Goal: Information Seeking & Learning: Find specific fact

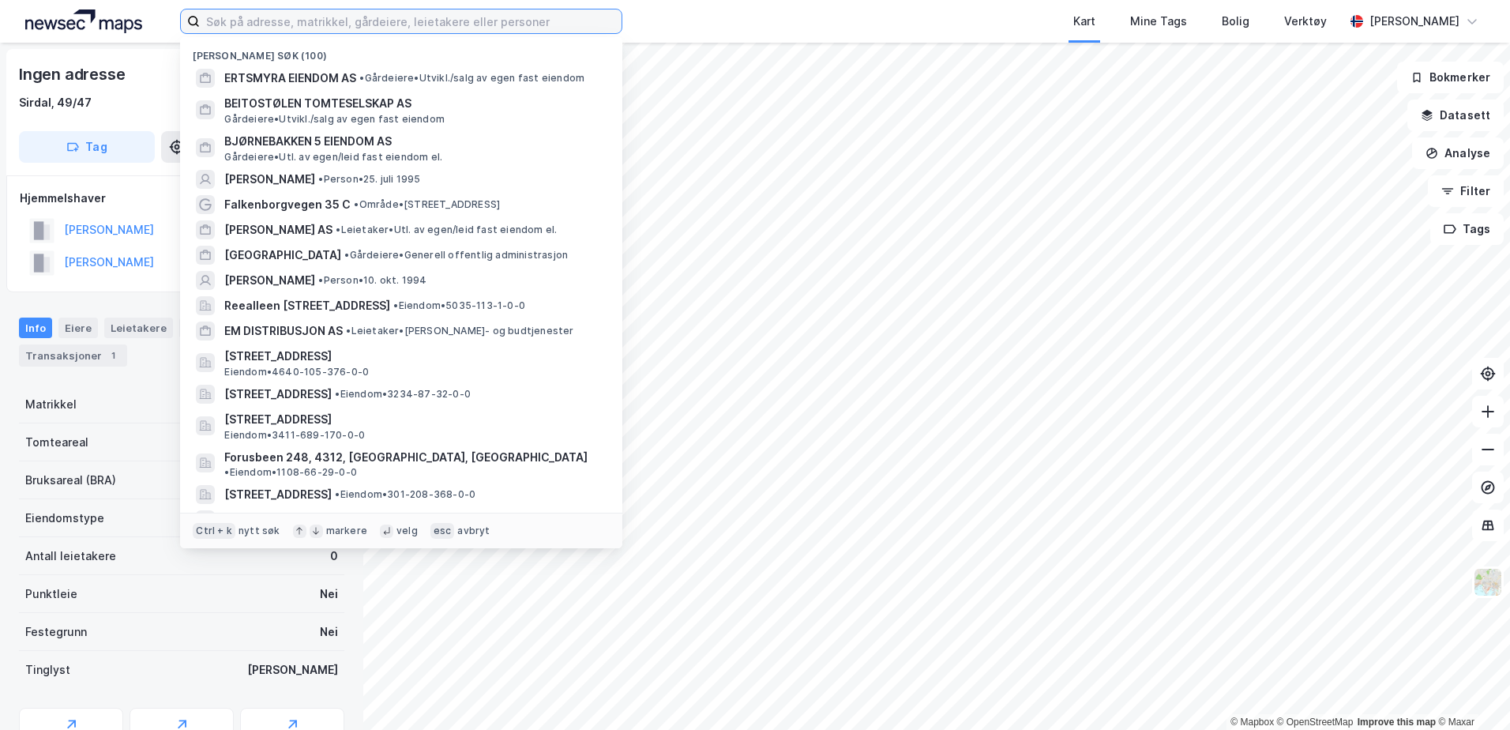
click at [284, 21] on input at bounding box center [411, 21] width 422 height 24
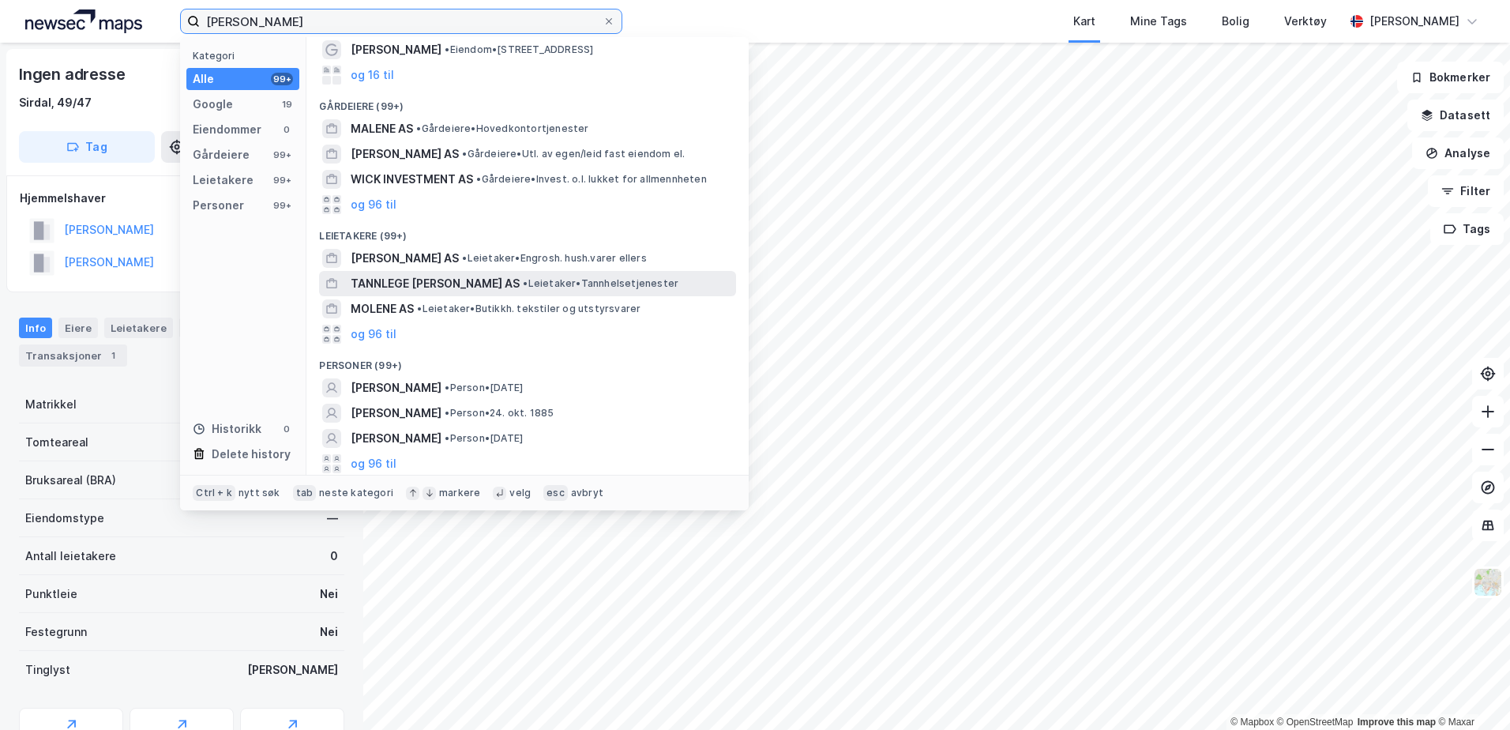
scroll to position [81, 0]
drag, startPoint x: 240, startPoint y: 17, endPoint x: 247, endPoint y: 24, distance: 10.1
click at [240, 17] on input "anna malene wick" at bounding box center [401, 21] width 403 height 24
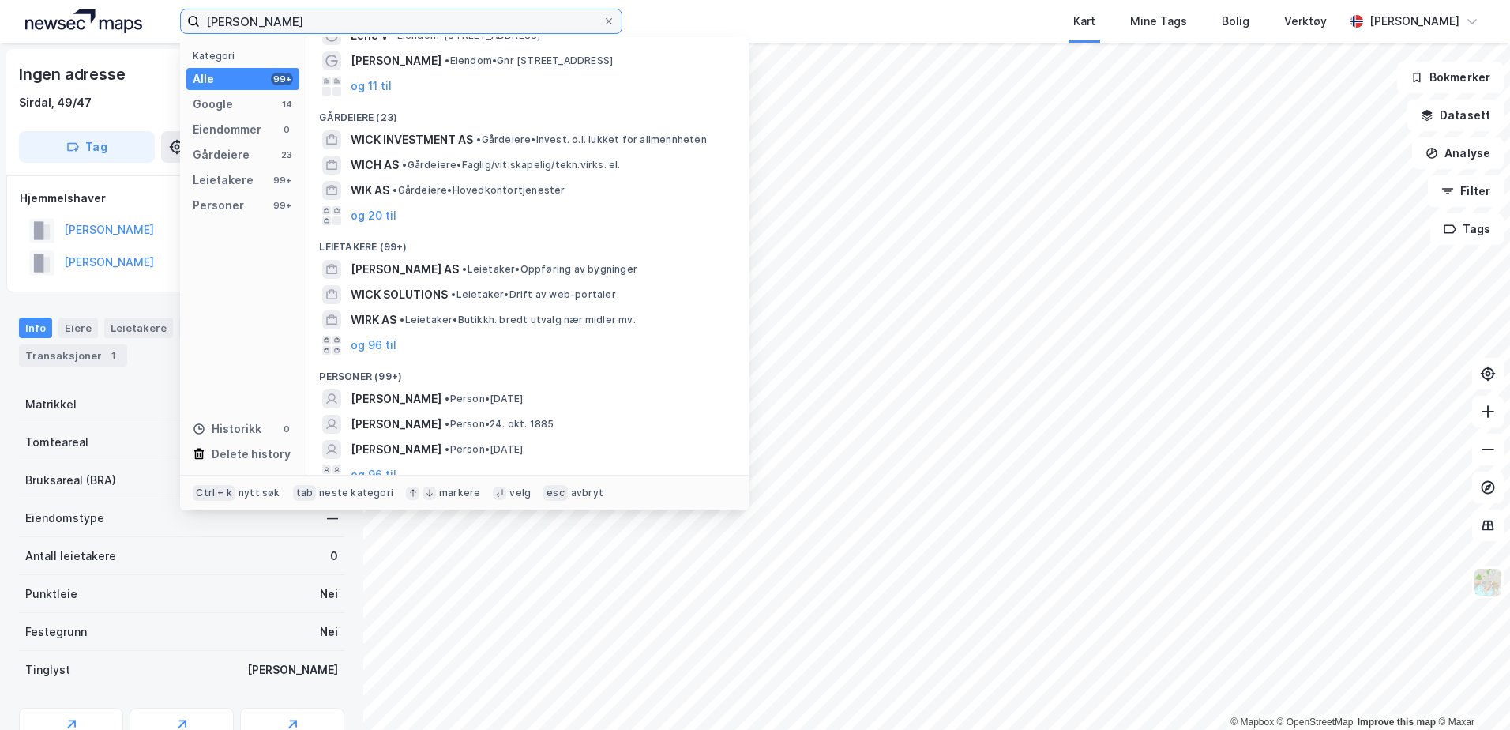
click at [338, 28] on input "anna-malene wick" at bounding box center [401, 21] width 403 height 24
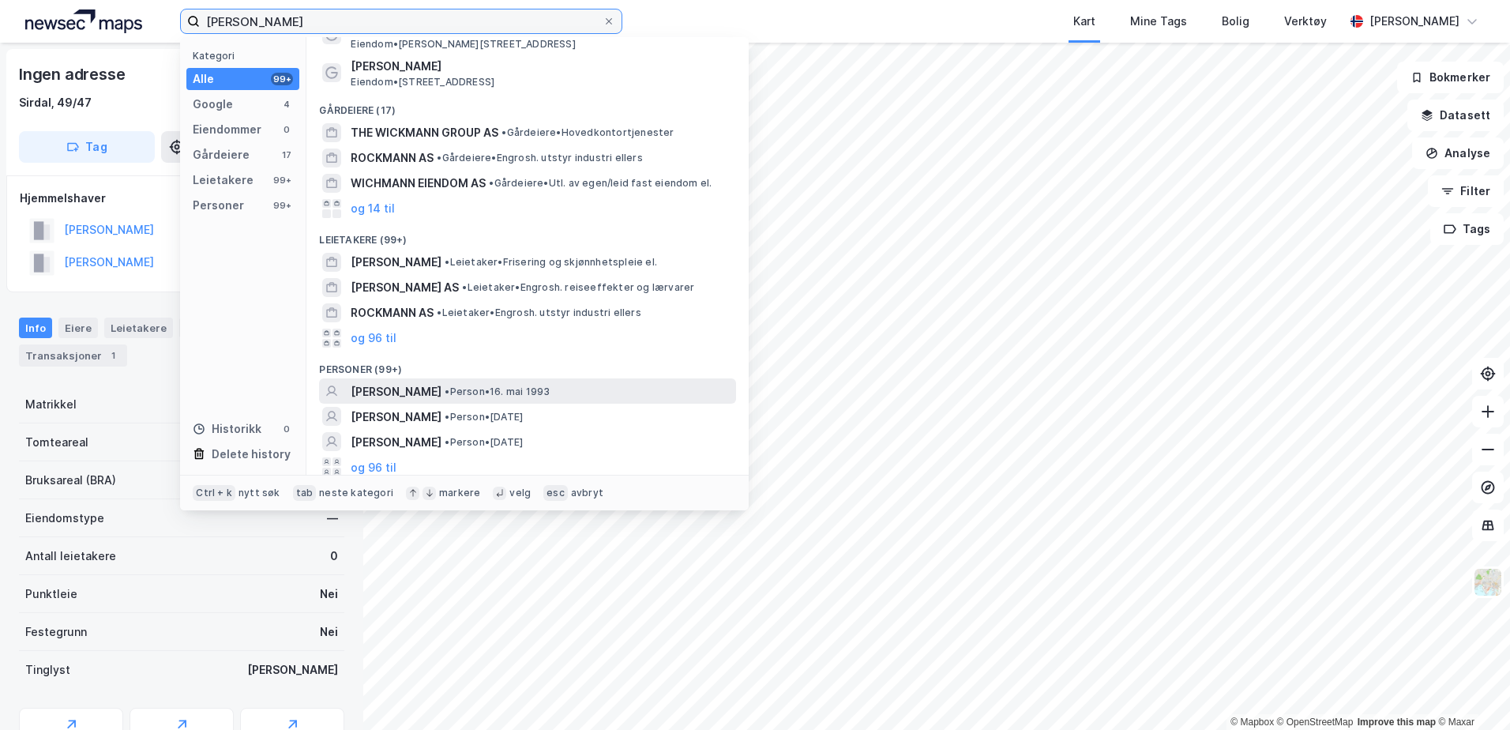
scroll to position [118, 0]
type input "anna-malene wickmann"
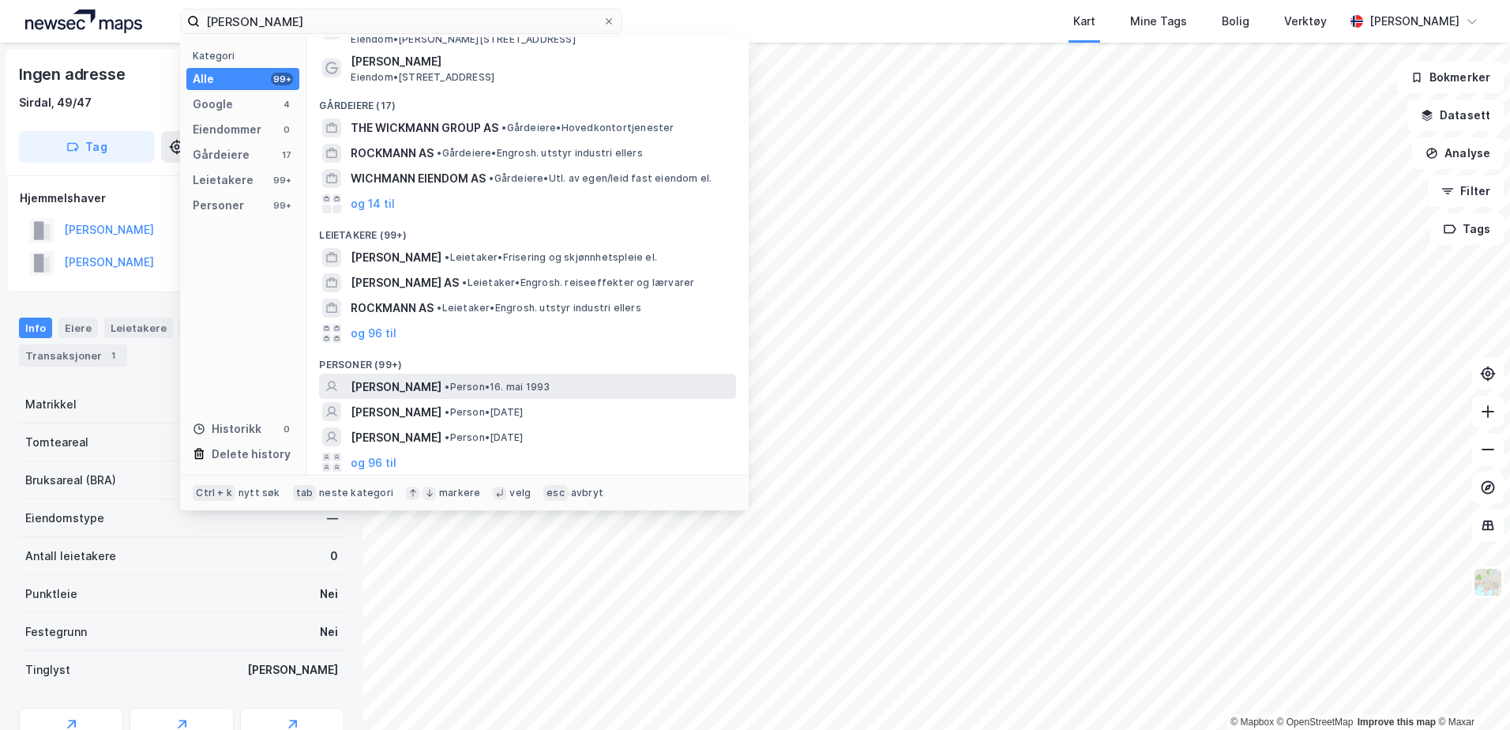
click at [436, 381] on span "[PERSON_NAME]" at bounding box center [396, 387] width 91 height 19
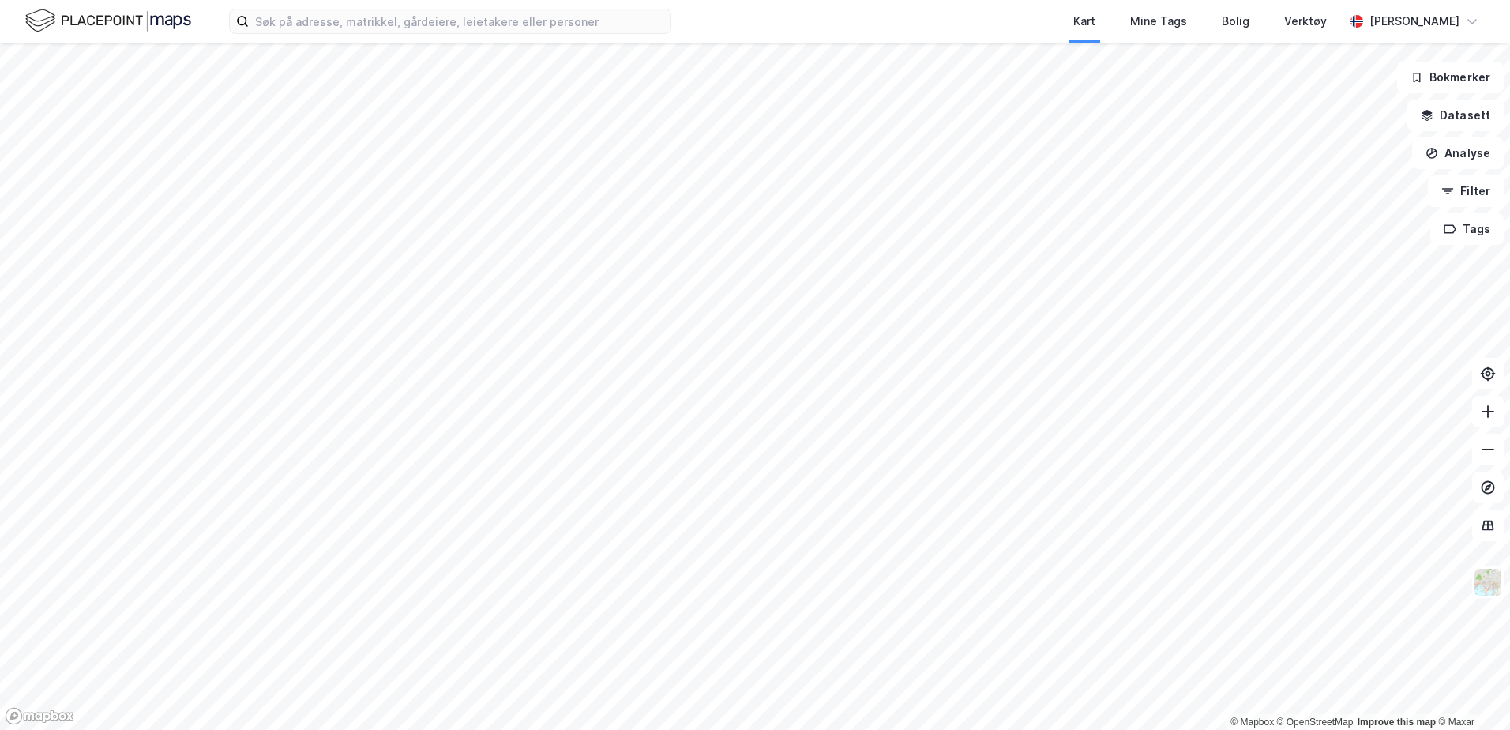
click at [291, 34] on div "Kart Mine Tags Bolig Verktøy [PERSON_NAME]" at bounding box center [755, 21] width 1510 height 43
click at [284, 14] on input at bounding box center [460, 21] width 422 height 24
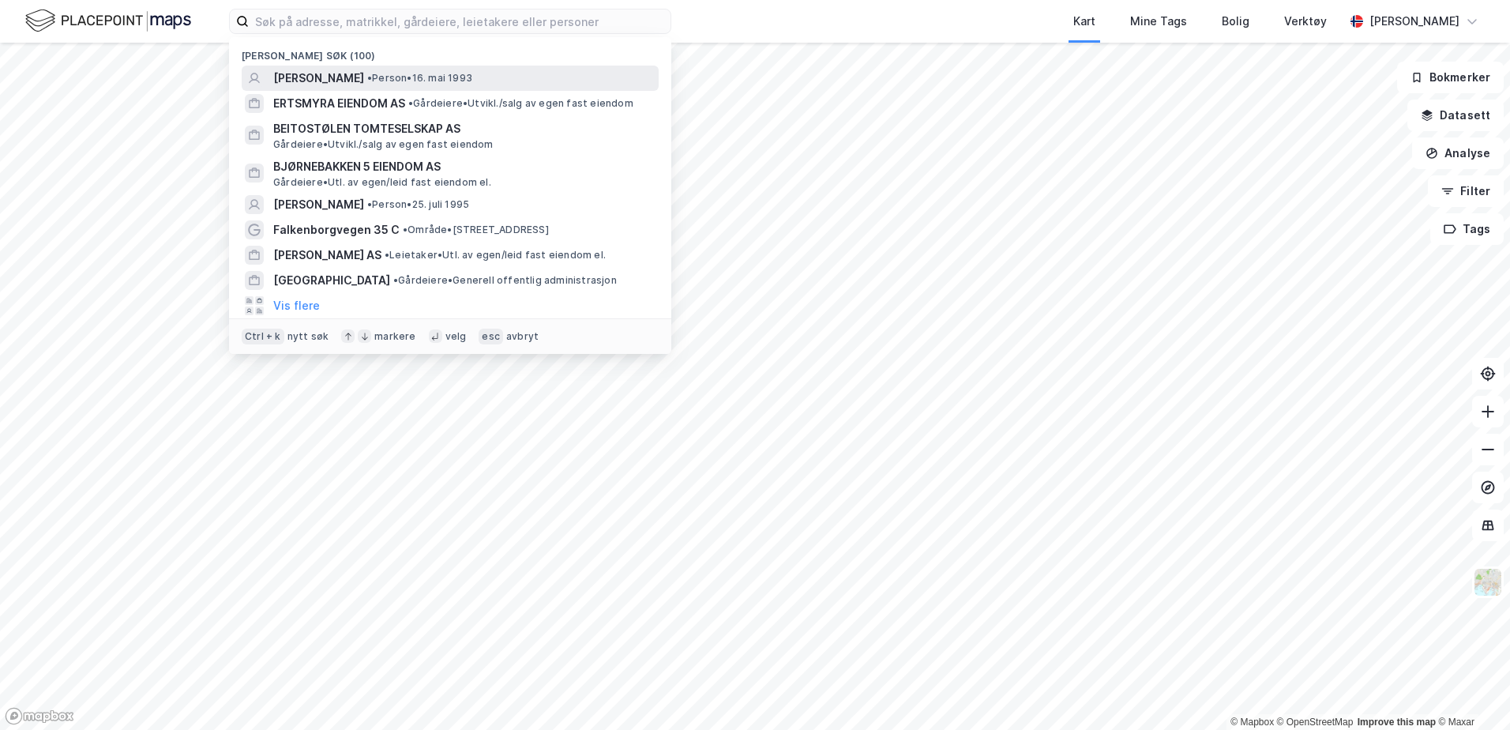
click at [322, 71] on span "[PERSON_NAME]" at bounding box center [318, 78] width 91 height 19
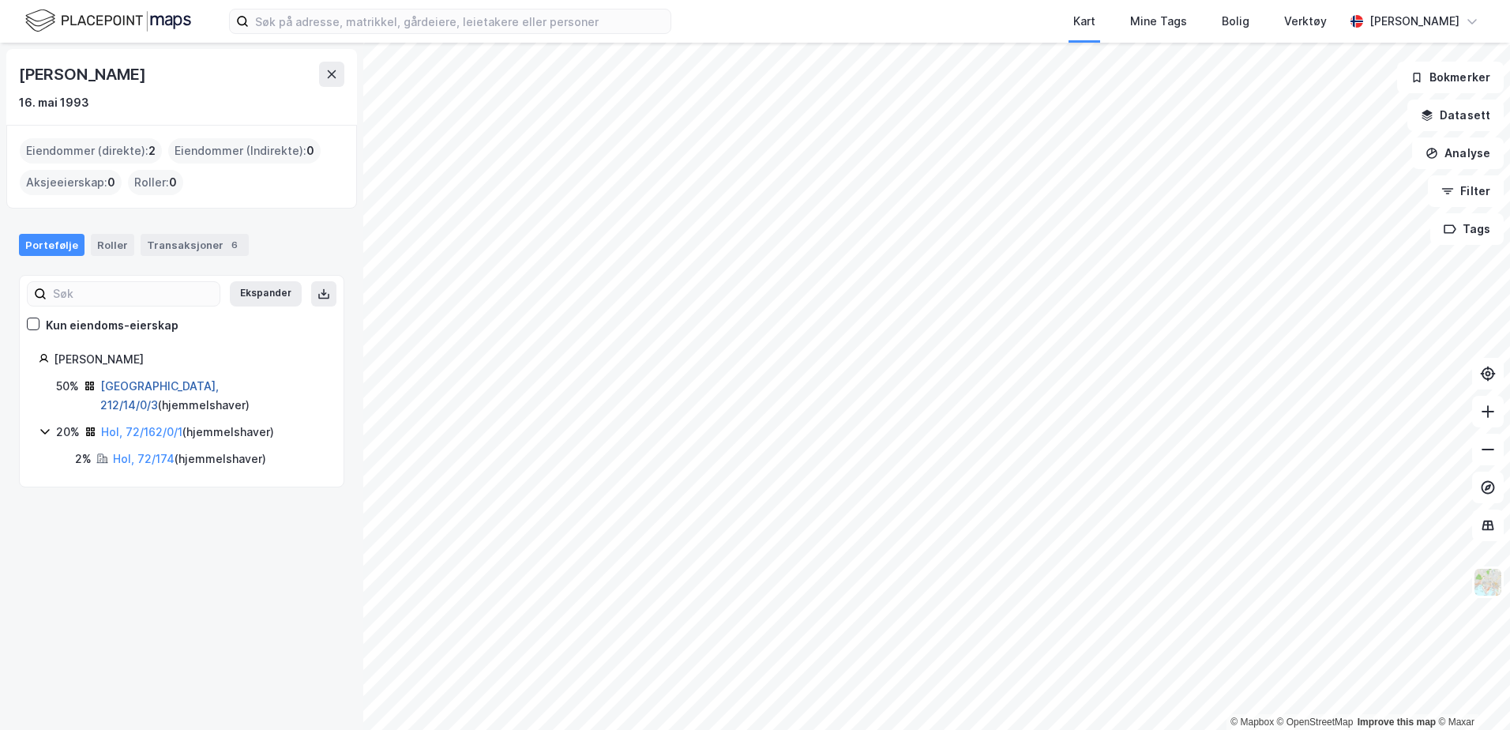
click at [122, 383] on link "[GEOGRAPHIC_DATA], 212/14/0/3" at bounding box center [159, 395] width 119 height 32
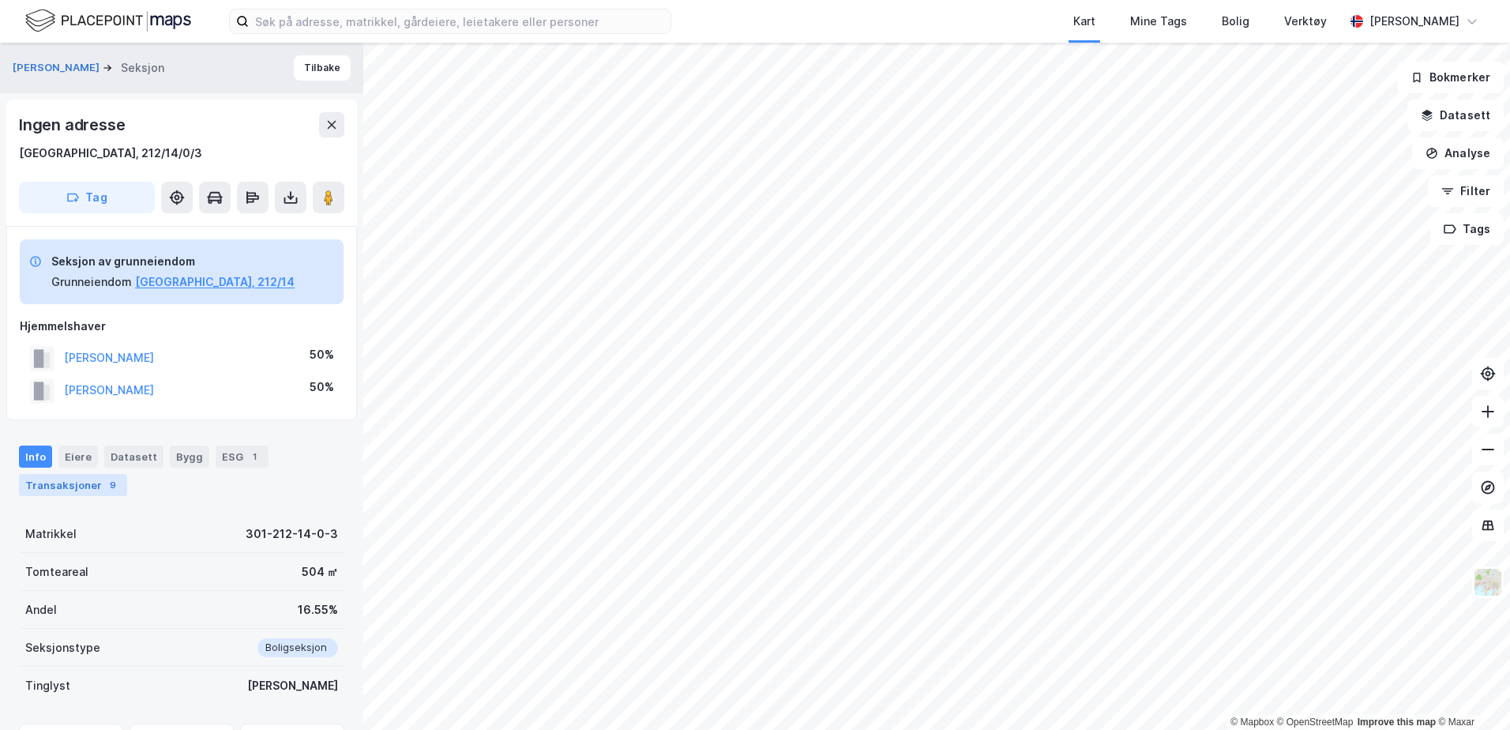
click at [105, 480] on div "9" at bounding box center [113, 485] width 16 height 16
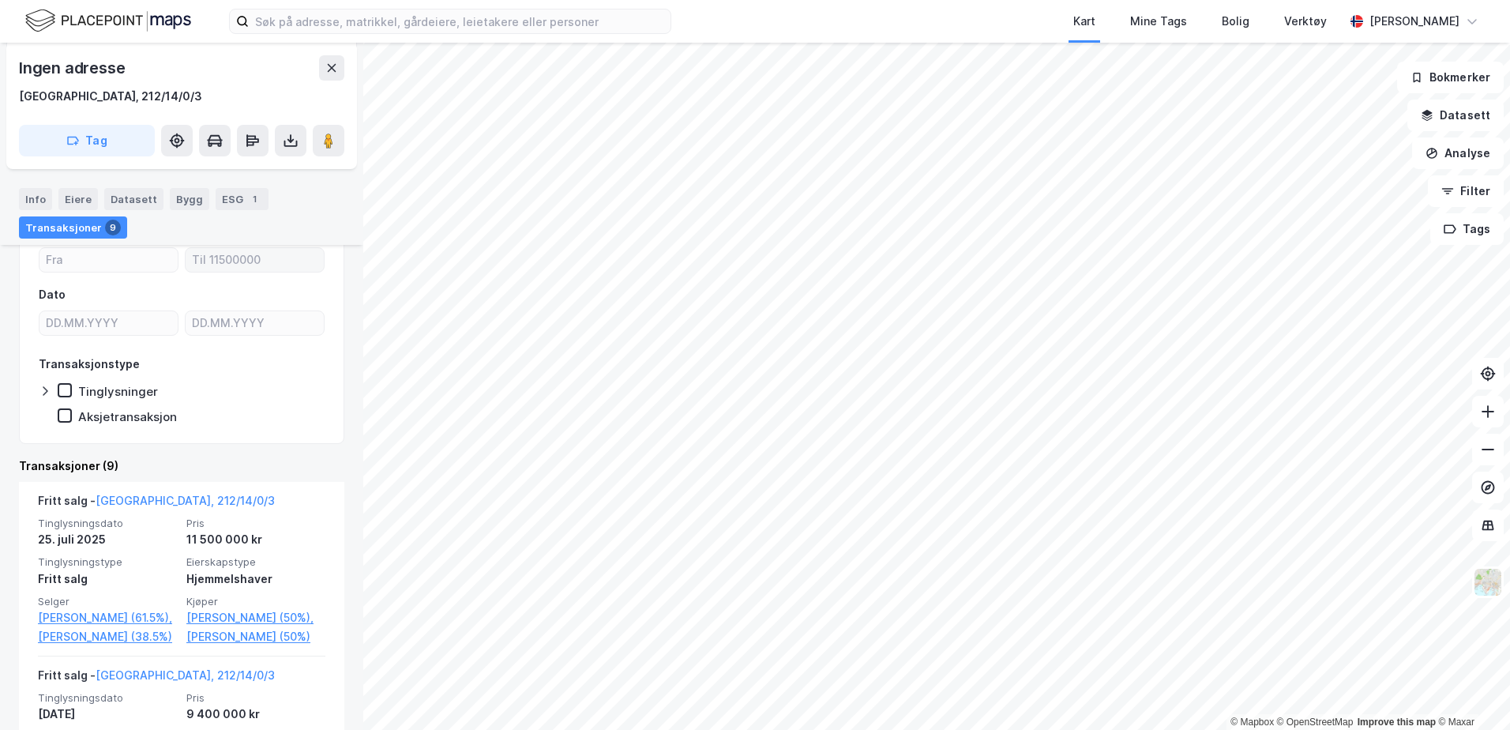
scroll to position [318, 0]
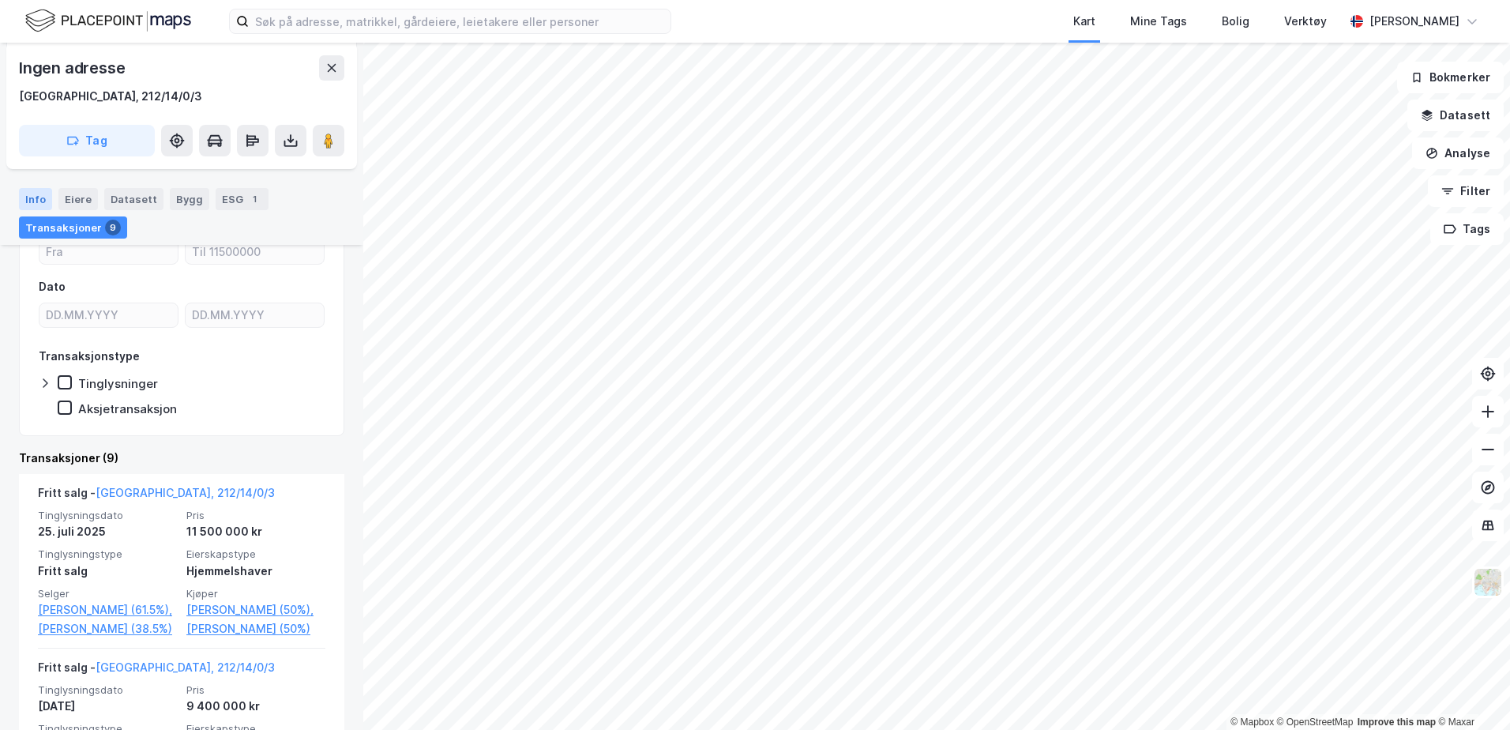
click at [42, 190] on div "Info" at bounding box center [35, 199] width 33 height 22
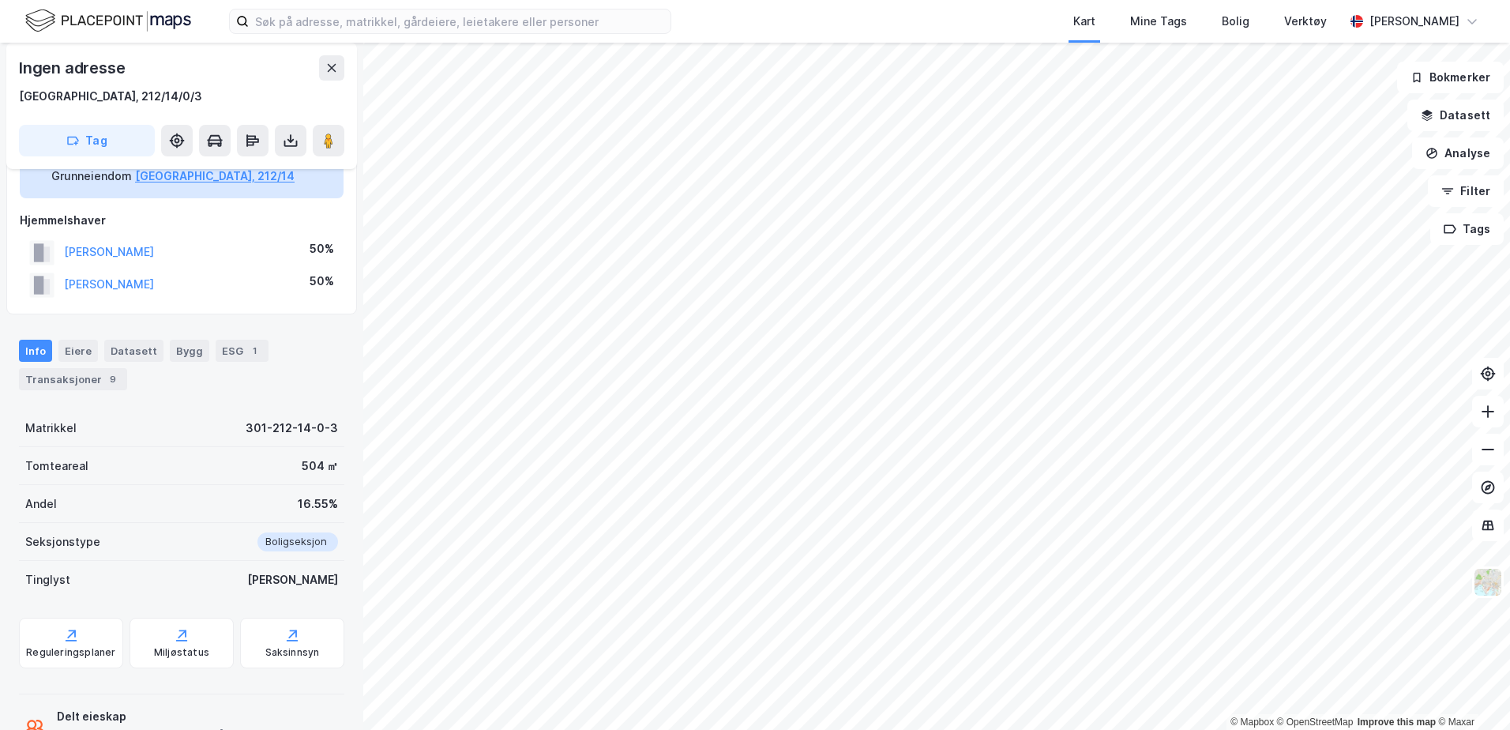
scroll to position [81, 0]
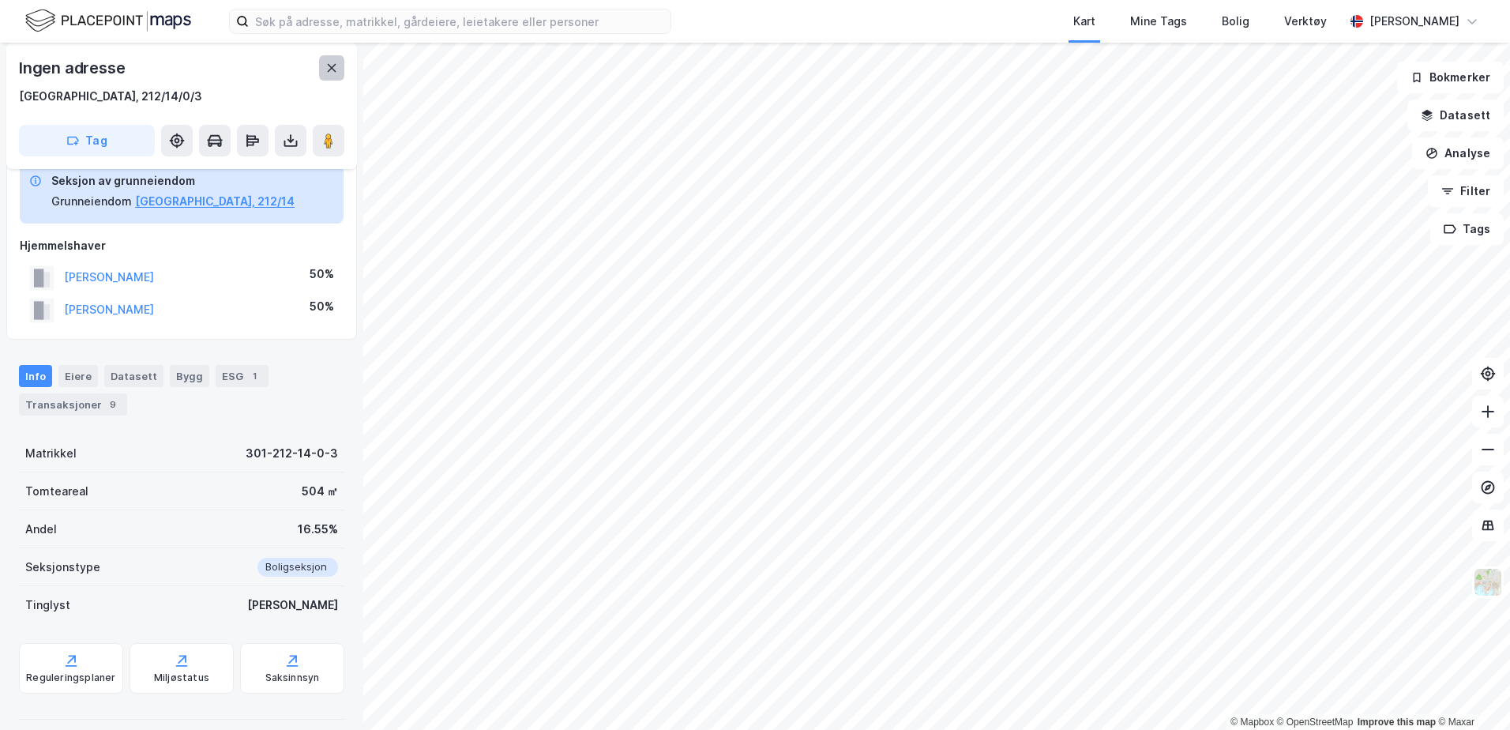
click at [340, 70] on button at bounding box center [331, 67] width 25 height 25
